Goal: Information Seeking & Learning: Learn about a topic

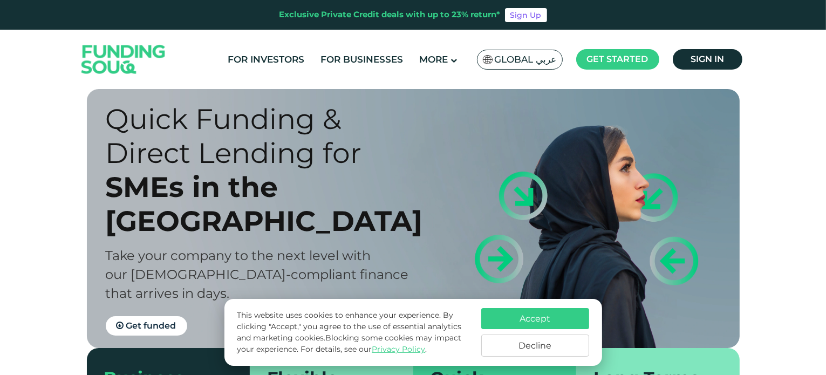
click at [554, 315] on button "Accept" at bounding box center [536, 318] width 108 height 21
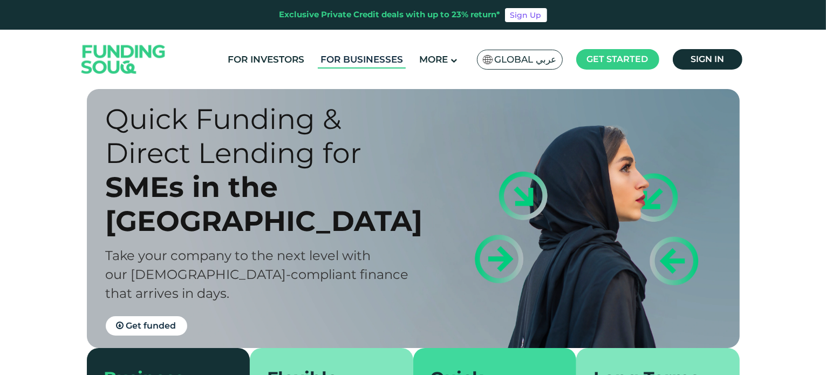
click at [369, 64] on link "For Businesses" at bounding box center [362, 60] width 88 height 18
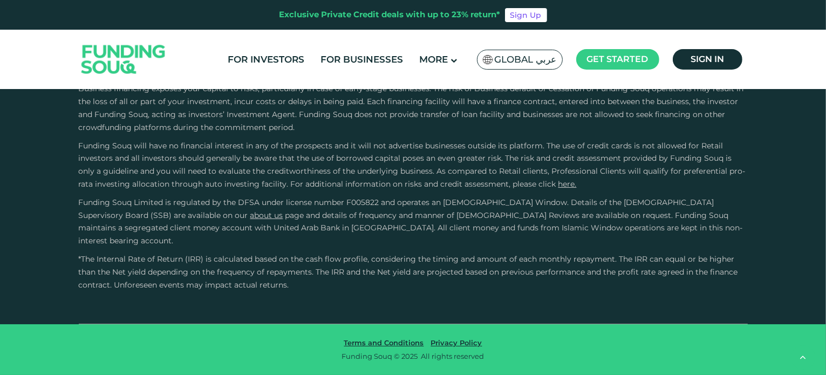
scroll to position [1889, 0]
